Goal: Transaction & Acquisition: Download file/media

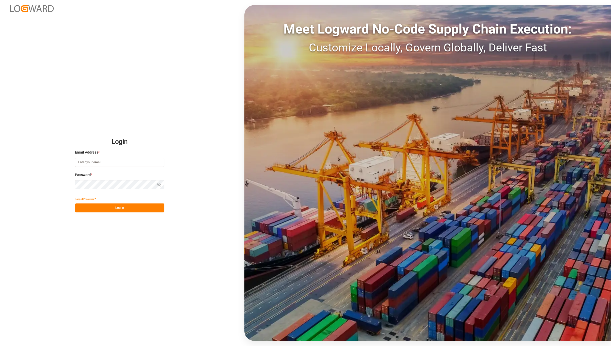
type input "[EMAIL_ADDRESS][DOMAIN_NAME]"
click at [129, 204] on button "Log In" at bounding box center [119, 207] width 89 height 9
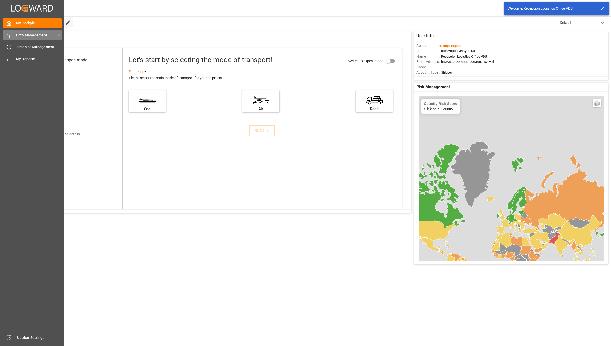
click at [6, 33] on icon at bounding box center [8, 35] width 5 height 5
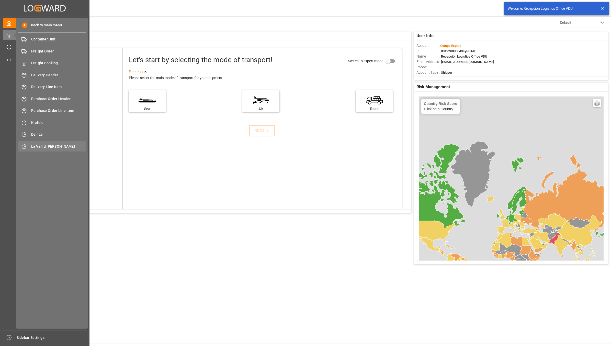
click at [46, 145] on span "La Vall d [PERSON_NAME]" at bounding box center [58, 146] width 55 height 5
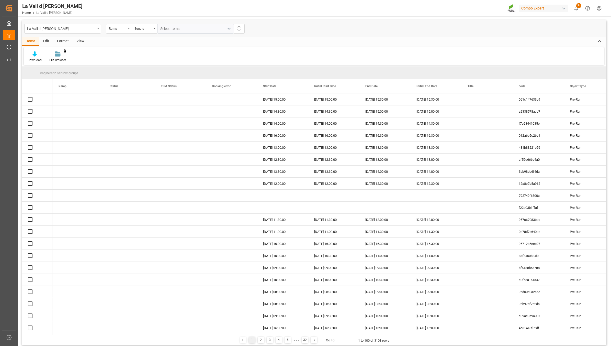
click at [81, 41] on div "View" at bounding box center [81, 41] width 16 height 9
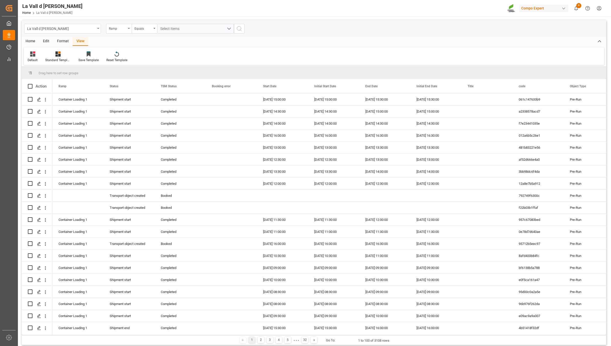
click at [52, 58] on div "Standard Templates" at bounding box center [58, 60] width 26 height 5
click at [73, 74] on div "VDU Overview Carretileros" at bounding box center [71, 72] width 45 height 5
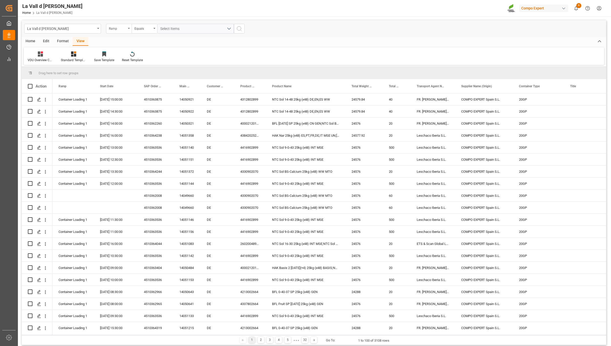
click at [119, 31] on div "Ramp" at bounding box center [117, 28] width 17 height 6
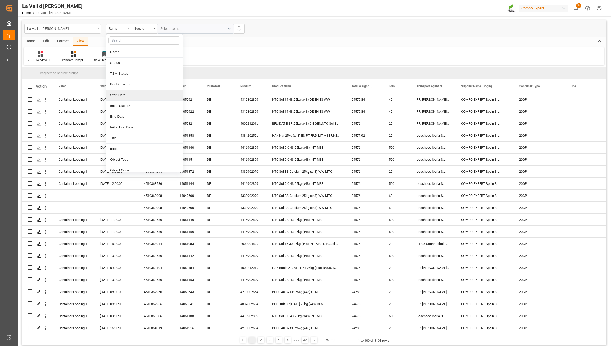
click at [122, 95] on div "Start Date" at bounding box center [144, 95] width 76 height 11
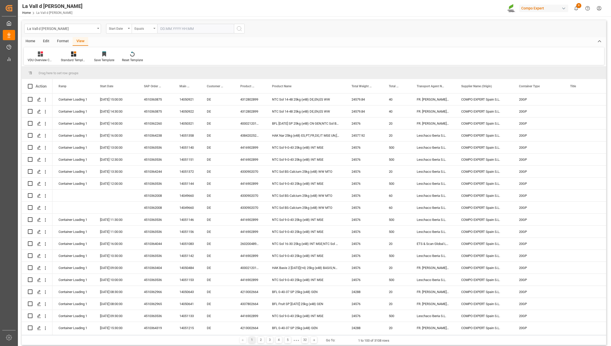
click at [153, 28] on icon "open menu" at bounding box center [154, 28] width 2 height 1
click at [149, 95] on div "In range" at bounding box center [170, 95] width 76 height 11
click at [188, 26] on input "text" at bounding box center [176, 29] width 38 height 10
click at [174, 90] on span "23" at bounding box center [173, 90] width 3 height 4
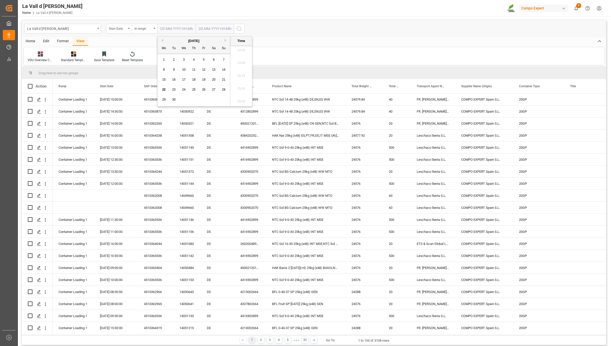
type input "[DATE] 00:00"
click at [211, 30] on input "text" at bounding box center [215, 29] width 38 height 10
click at [237, 29] on icon "search button" at bounding box center [239, 29] width 6 height 6
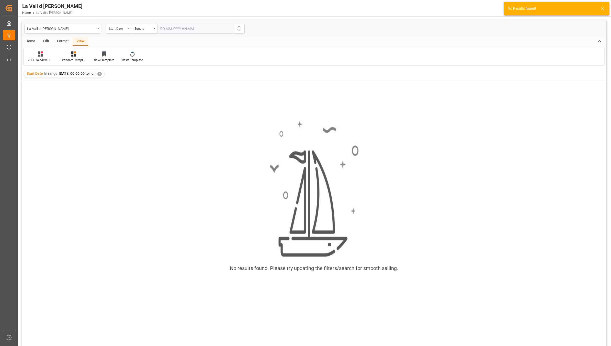
click at [102, 73] on div "✕" at bounding box center [99, 74] width 4 height 4
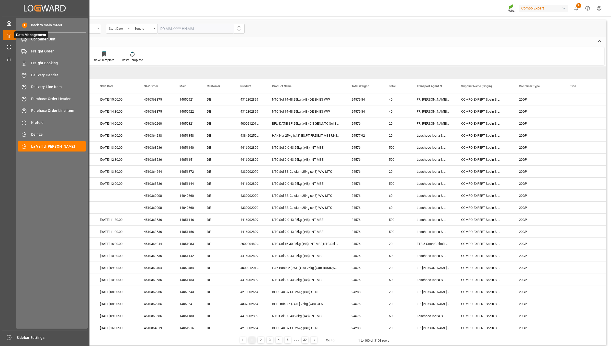
click at [11, 38] on icon at bounding box center [15, 35] width 11 height 11
click at [42, 147] on span "La Vall d [PERSON_NAME]" at bounding box center [58, 146] width 55 height 5
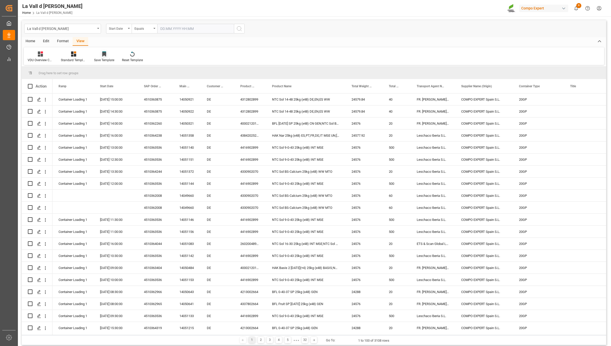
click at [108, 56] on div at bounding box center [104, 53] width 20 height 5
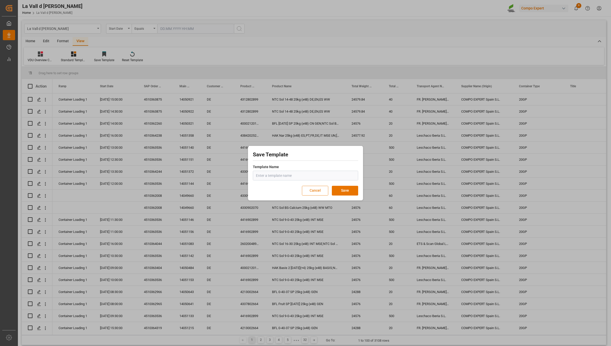
click at [321, 190] on button "Cancel" at bounding box center [315, 191] width 26 height 10
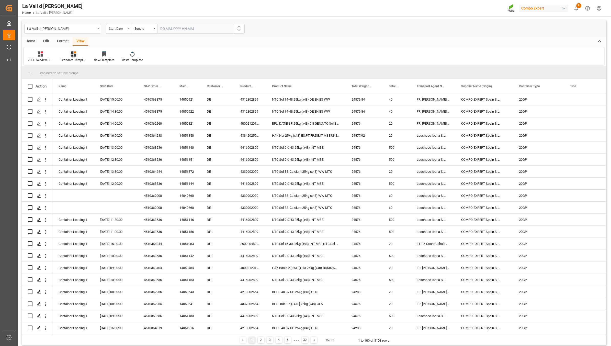
click at [75, 57] on div "Standard Templates" at bounding box center [73, 56] width 33 height 11
click at [84, 73] on div "VDU Overview Carretileros" at bounding box center [87, 72] width 45 height 5
click at [130, 28] on div "Start Date" at bounding box center [119, 29] width 26 height 10
click at [149, 27] on div "Equals" at bounding box center [142, 28] width 17 height 6
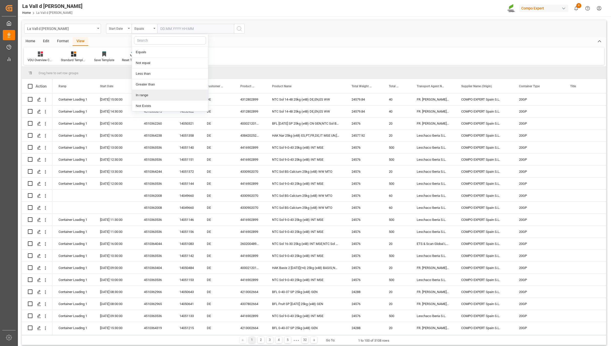
click at [153, 99] on div "In range" at bounding box center [170, 95] width 76 height 11
click at [187, 30] on input "text" at bounding box center [176, 29] width 38 height 10
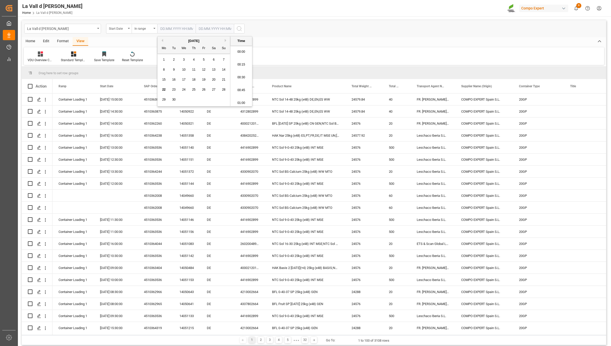
scroll to position [756, 0]
click at [174, 91] on span "23" at bounding box center [173, 90] width 3 height 4
type input "[DATE] 00:00"
click at [210, 26] on input "text" at bounding box center [215, 29] width 38 height 10
click at [213, 89] on span "23" at bounding box center [211, 90] width 3 height 4
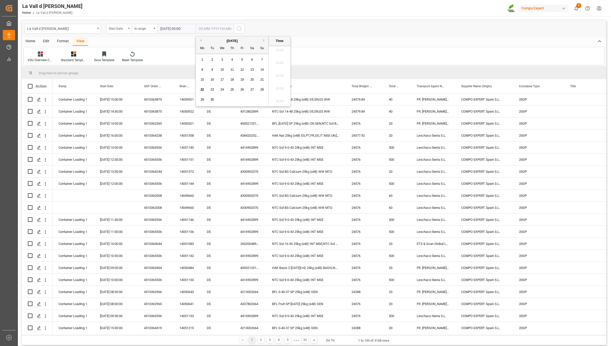
type input "[DATE] 00:00"
click at [239, 26] on icon "search button" at bounding box center [239, 29] width 6 height 6
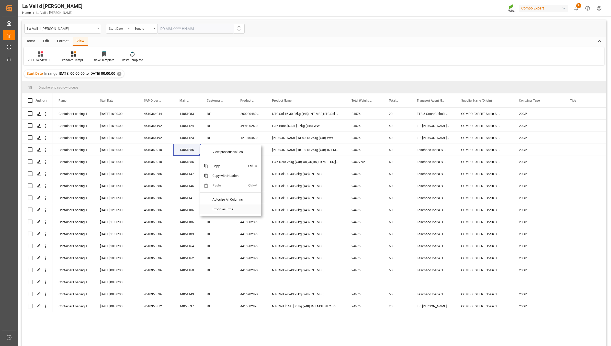
click at [240, 210] on span "Export as Excel" at bounding box center [228, 209] width 40 height 10
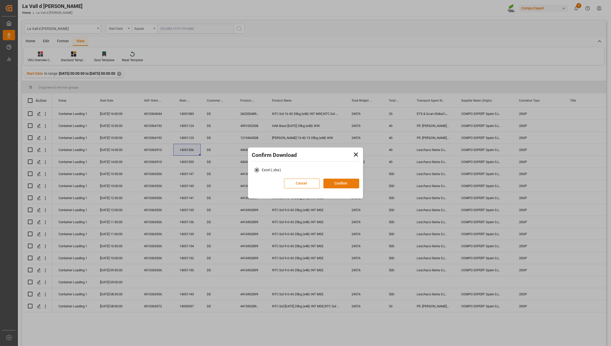
click at [349, 186] on button "Confirm" at bounding box center [341, 183] width 36 height 10
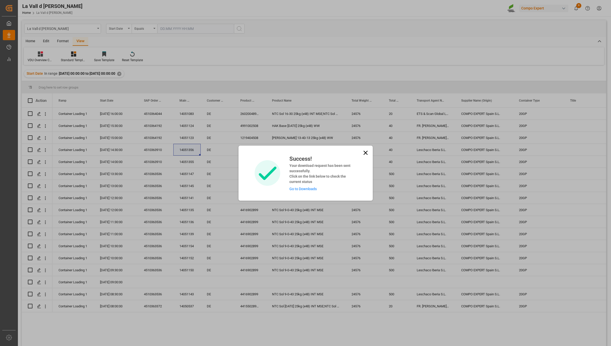
click at [311, 188] on link "Go to Downloads" at bounding box center [302, 189] width 27 height 4
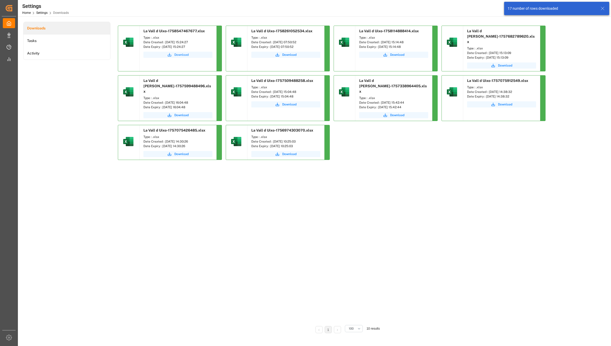
click at [167, 54] on icon "submit" at bounding box center [169, 54] width 5 height 5
drag, startPoint x: 251, startPoint y: 213, endPoint x: 49, endPoint y: 37, distance: 267.8
click at [251, 218] on div "La Vall d Uixo-1758547467677.xlsx Type : .xlsx Date Created : [DATE] 15:24:27 D…" at bounding box center [346, 173] width 457 height 295
